Goal: Task Accomplishment & Management: Use online tool/utility

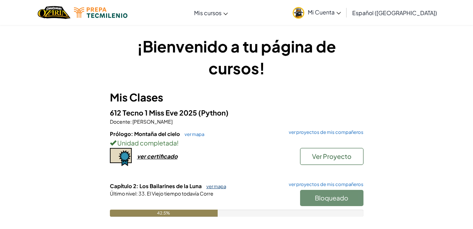
click at [214, 185] on link "ver mapa" at bounding box center [214, 187] width 23 height 6
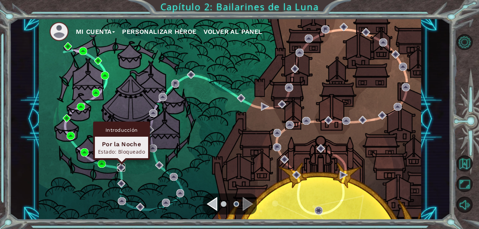
click at [122, 167] on img at bounding box center [121, 168] width 8 height 8
click at [122, 168] on img at bounding box center [121, 168] width 8 height 8
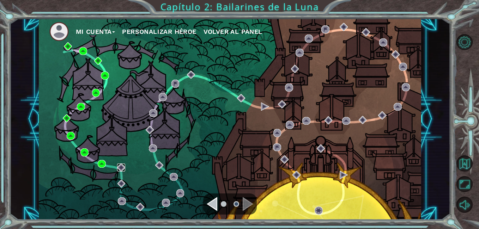
click at [122, 168] on img at bounding box center [121, 168] width 8 height 8
click at [124, 168] on img at bounding box center [121, 168] width 8 height 8
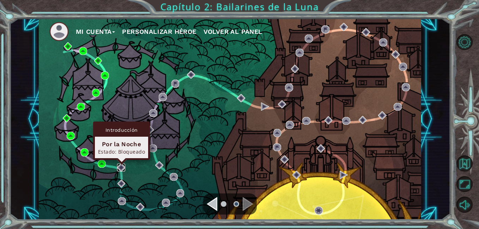
click at [120, 166] on img at bounding box center [121, 168] width 8 height 8
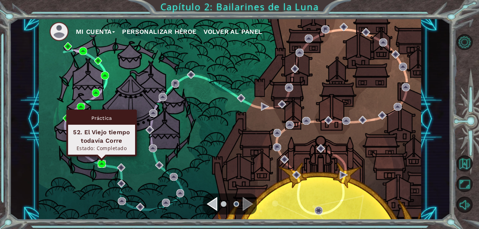
click at [100, 160] on img at bounding box center [102, 164] width 8 height 8
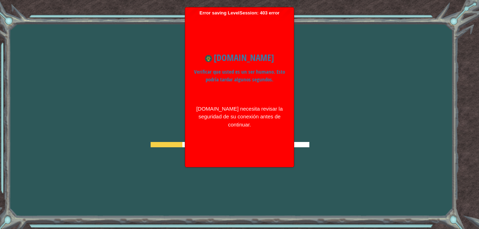
click at [300, 105] on div at bounding box center [230, 119] width 159 height 56
click at [287, 12] on div "Error saving LevelSession: 403 error Just a moment... [DOMAIN_NAME] Verificar q…" at bounding box center [239, 87] width 109 height 160
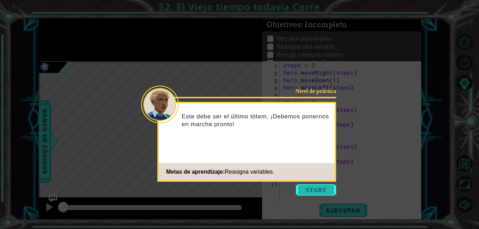
click at [319, 194] on button "Start" at bounding box center [316, 189] width 40 height 11
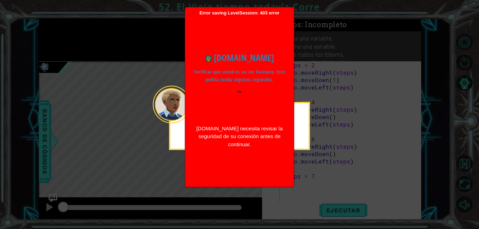
drag, startPoint x: 285, startPoint y: 16, endPoint x: 289, endPoint y: 11, distance: 6.1
click at [287, 13] on div "Error saving LevelSession: 403 error Just a moment... [DOMAIN_NAME] Verificar q…" at bounding box center [239, 96] width 109 height 179
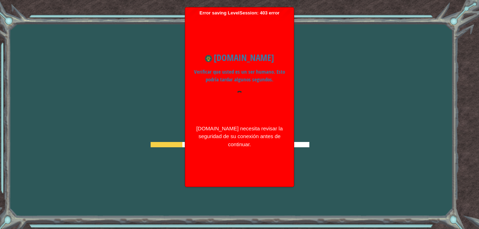
click at [291, 15] on div "Error saving LevelSession: 403 error Just a moment... [DOMAIN_NAME] Verificar q…" at bounding box center [239, 96] width 109 height 179
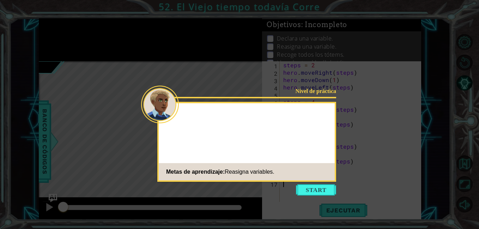
click at [316, 192] on button "Start" at bounding box center [316, 189] width 40 height 11
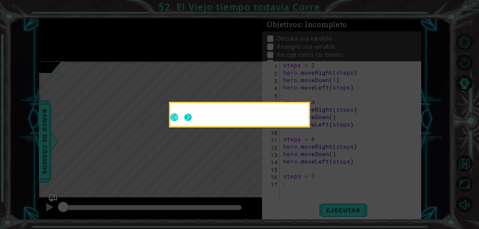
click at [191, 117] on button "Next" at bounding box center [188, 117] width 8 height 8
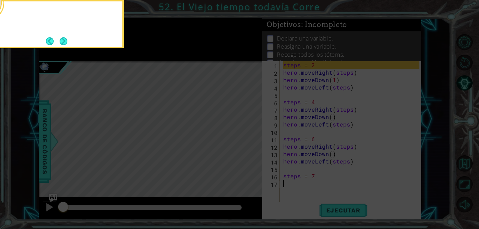
click at [6, 12] on div at bounding box center [53, 14] width 138 height 20
click at [66, 44] on button "Next" at bounding box center [63, 41] width 11 height 11
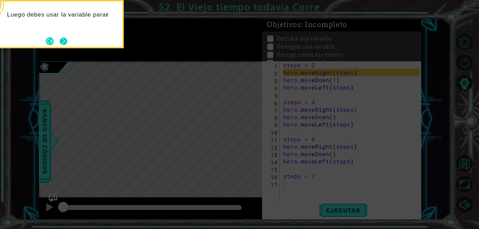
click at [64, 42] on button "Next" at bounding box center [63, 41] width 13 height 13
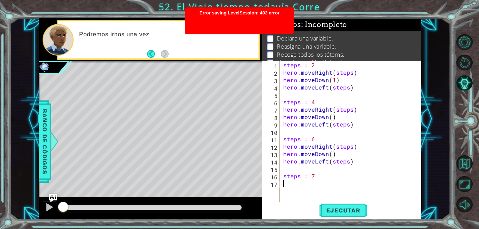
click at [63, 41] on div at bounding box center [57, 39] width 31 height 31
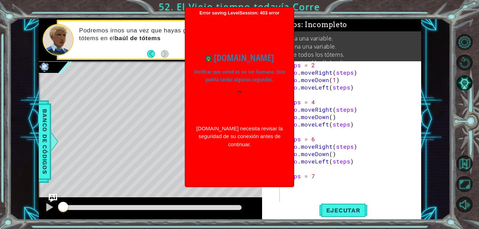
click at [286, 8] on div "Error saving LevelSession: 403 error Just a moment... [DOMAIN_NAME] Verificar q…" at bounding box center [239, 96] width 109 height 179
